Goal: Navigation & Orientation: Find specific page/section

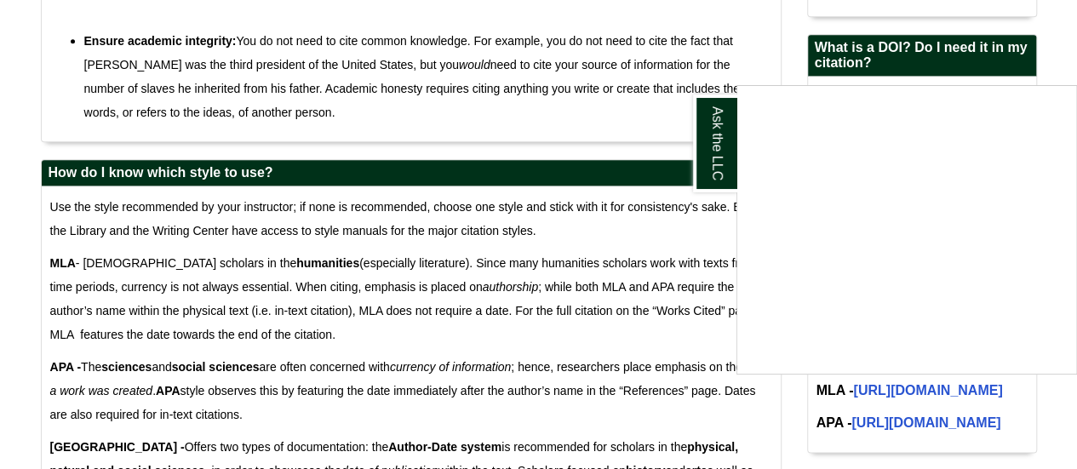
scroll to position [940, 0]
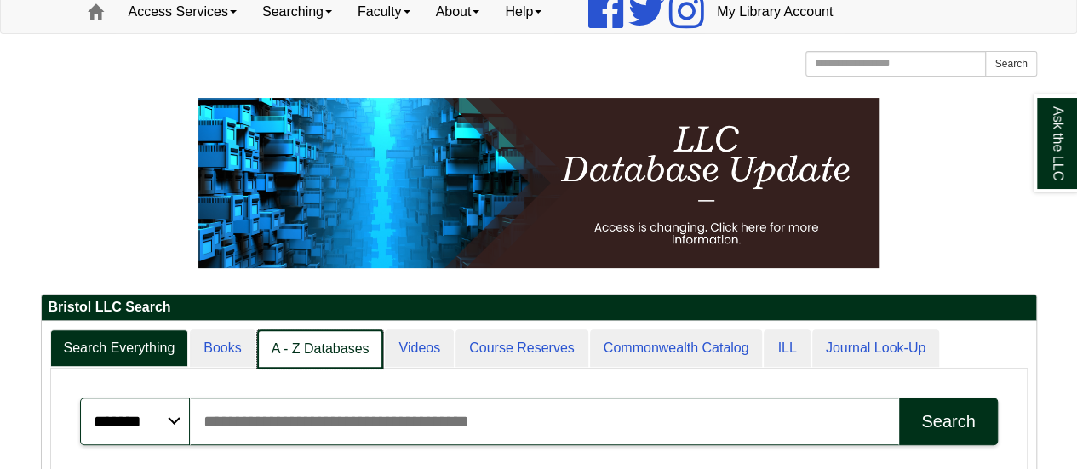
scroll to position [9, 9]
click at [315, 335] on link "A - Z Databases" at bounding box center [320, 349] width 127 height 40
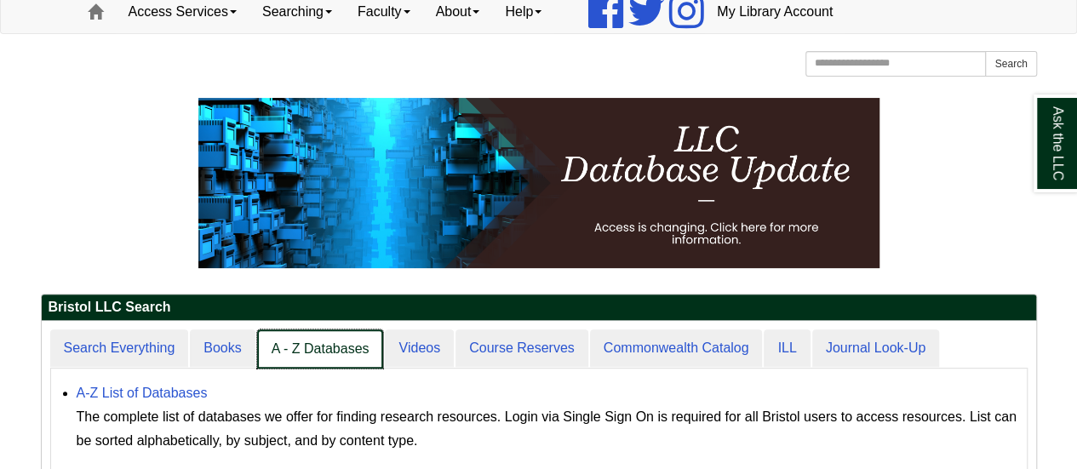
click at [289, 348] on link "A - Z Databases" at bounding box center [320, 349] width 127 height 40
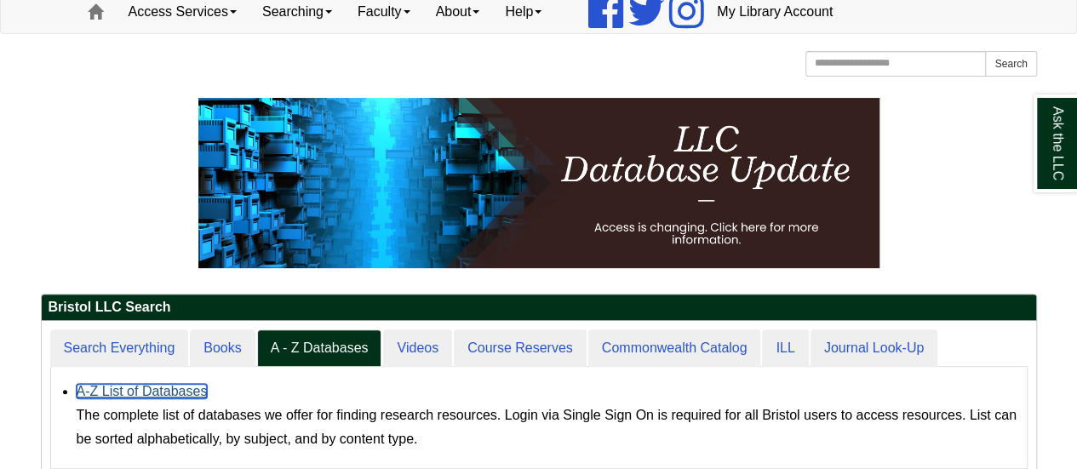
click at [169, 387] on link "A-Z List of Databases" at bounding box center [142, 391] width 131 height 14
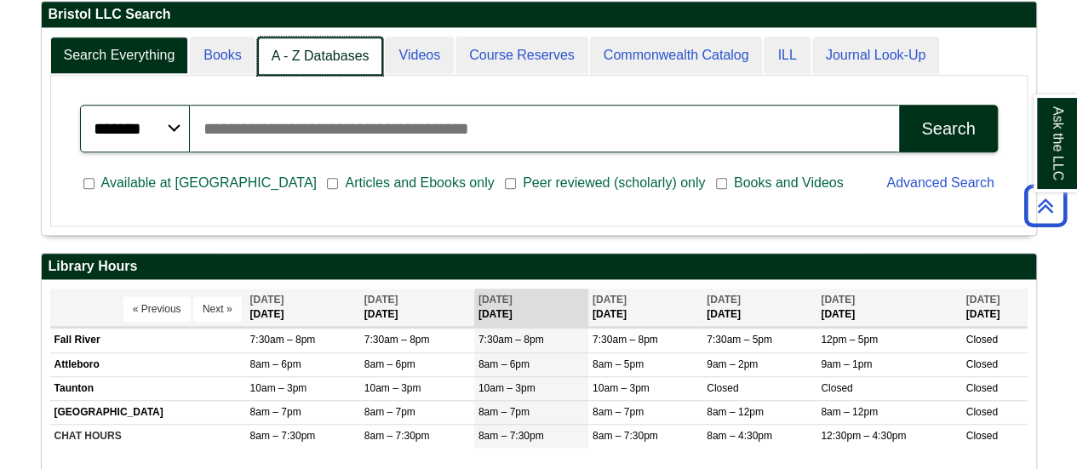
scroll to position [206, 994]
click at [284, 52] on link "A - Z Databases" at bounding box center [320, 57] width 127 height 40
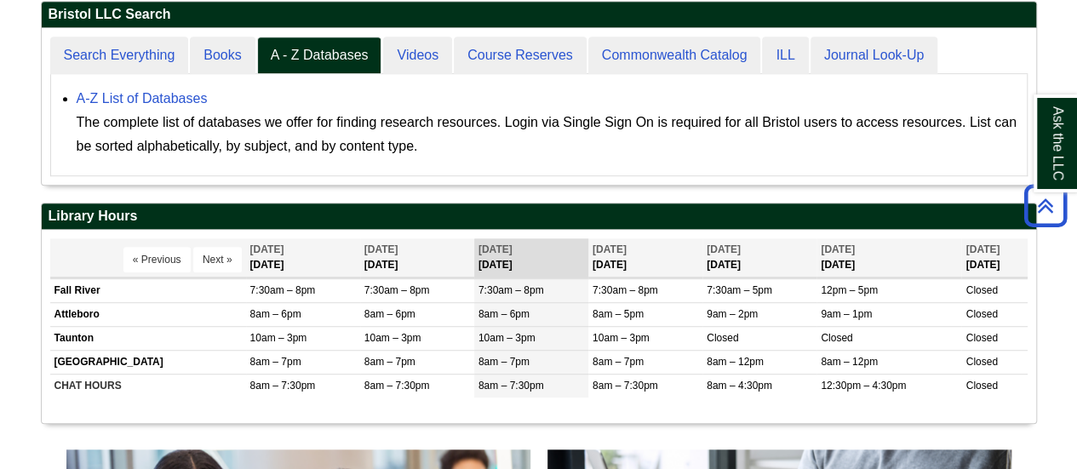
scroll to position [9, 9]
click at [158, 100] on link "A-Z List of Databases" at bounding box center [142, 98] width 131 height 14
